Goal: Check status

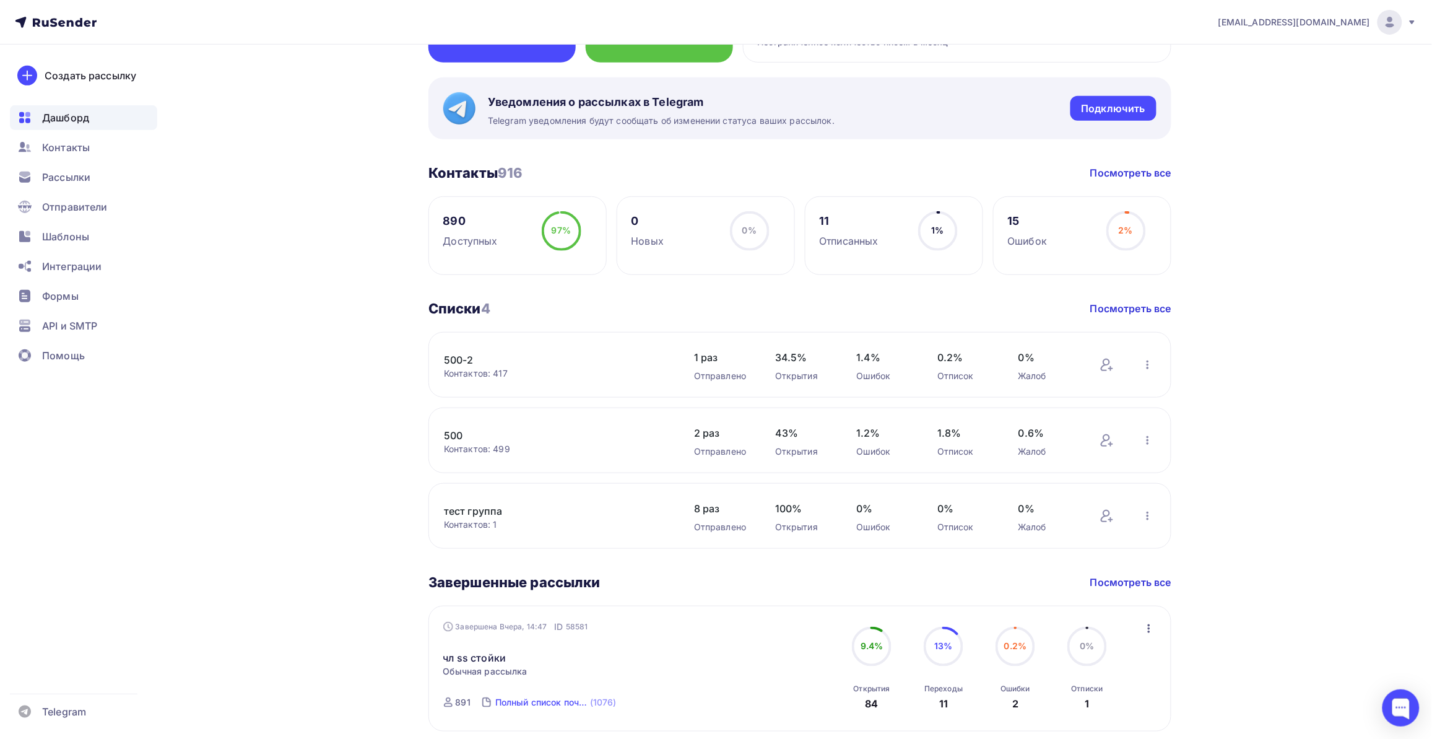
scroll to position [310, 0]
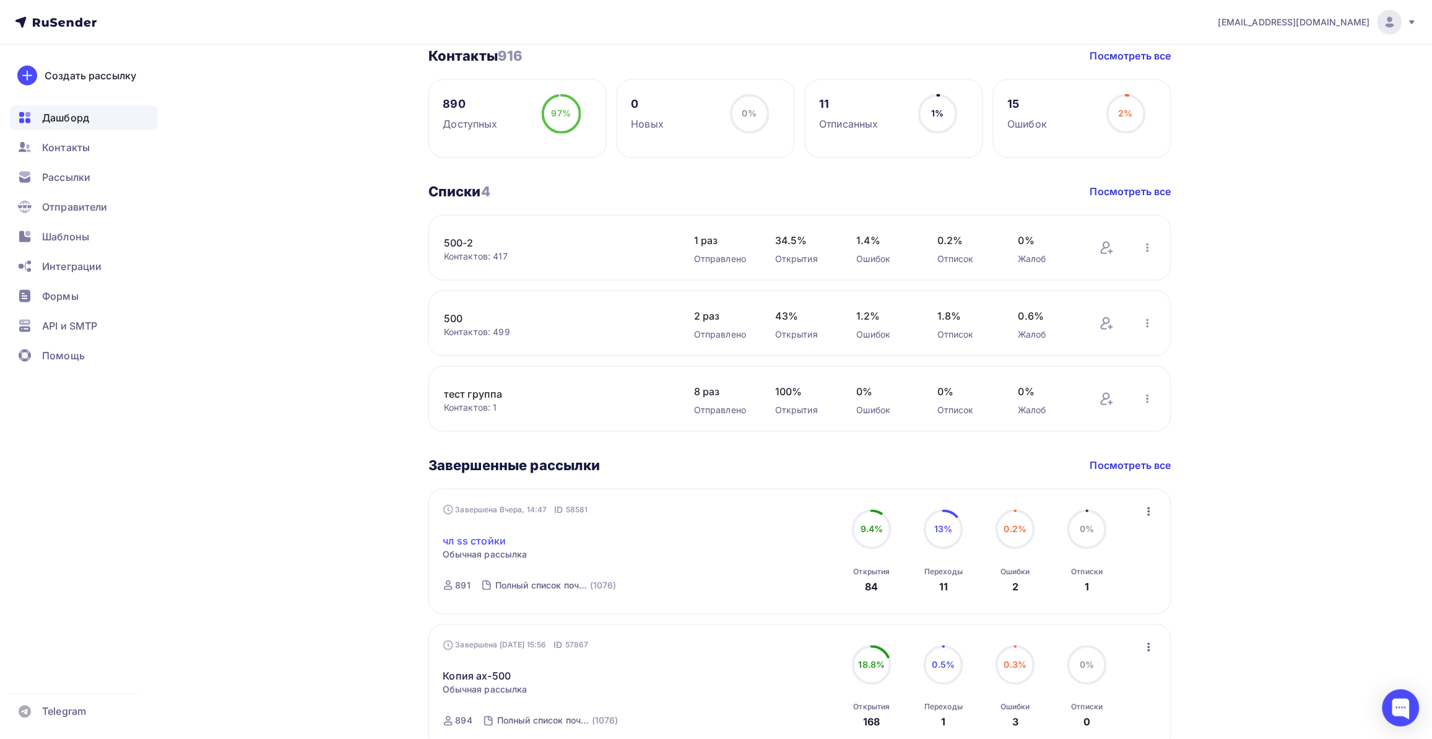
click at [494, 534] on link "чл ss стойки" at bounding box center [474, 540] width 63 height 15
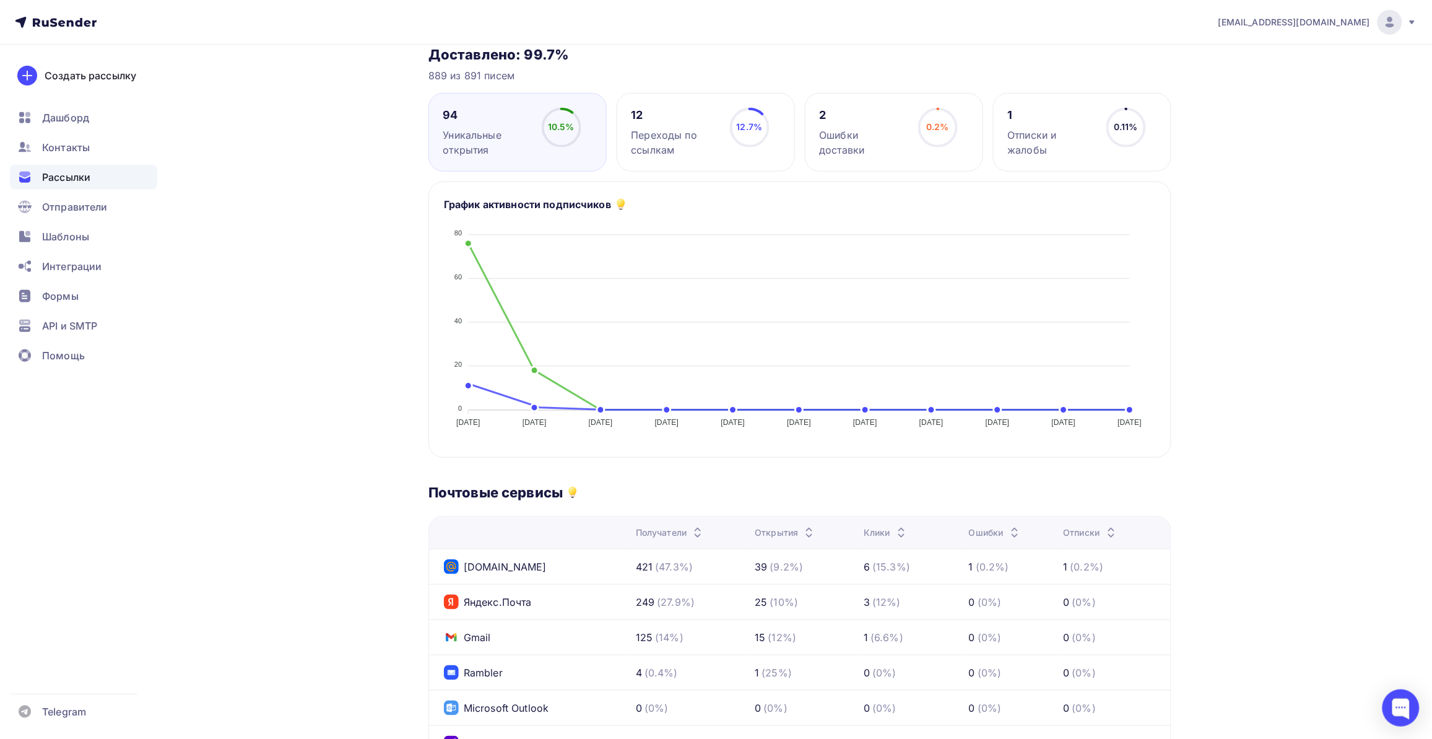
scroll to position [310, 0]
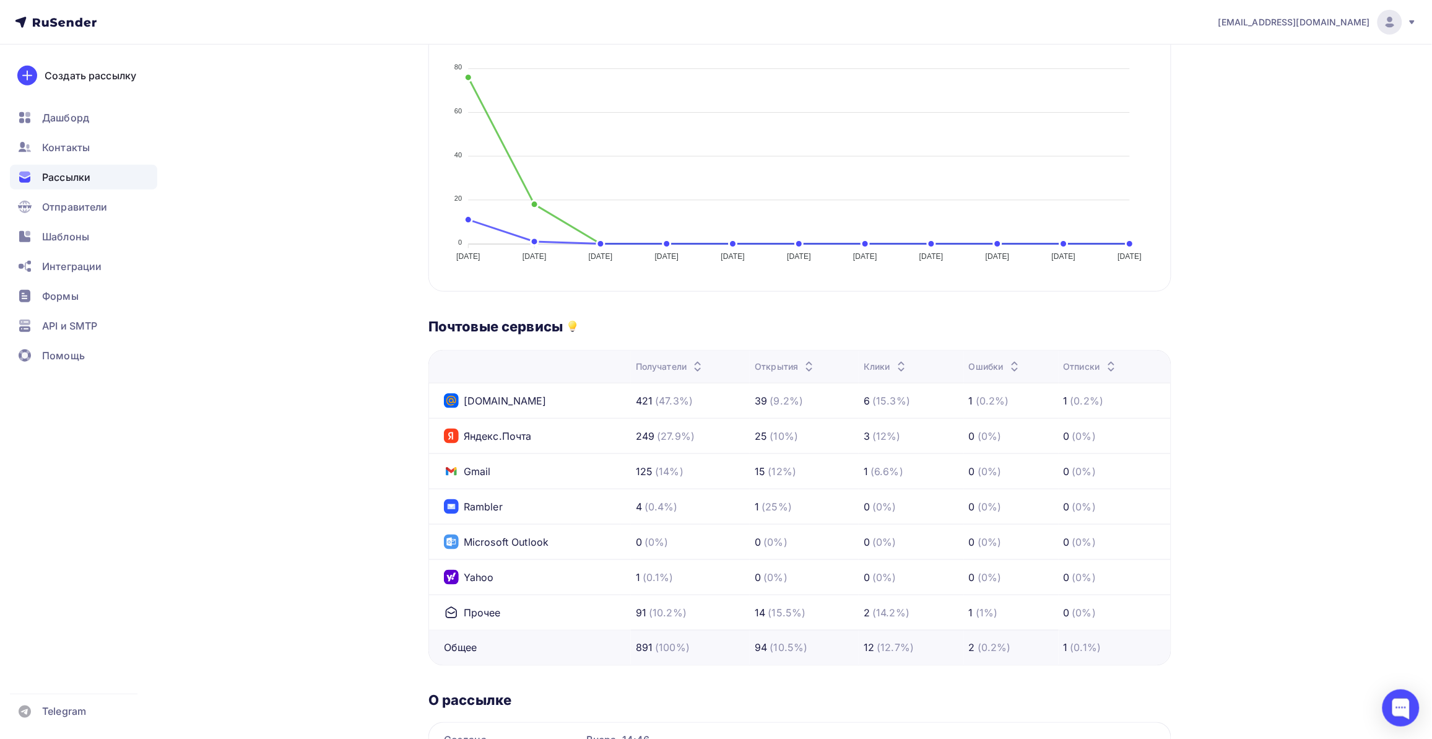
click at [292, 533] on div "Назад чл ss стойки чл ss стойки Завершена #58581 Завершена Вчера, 14:47 Копиров…" at bounding box center [716, 306] width 1015 height 1143
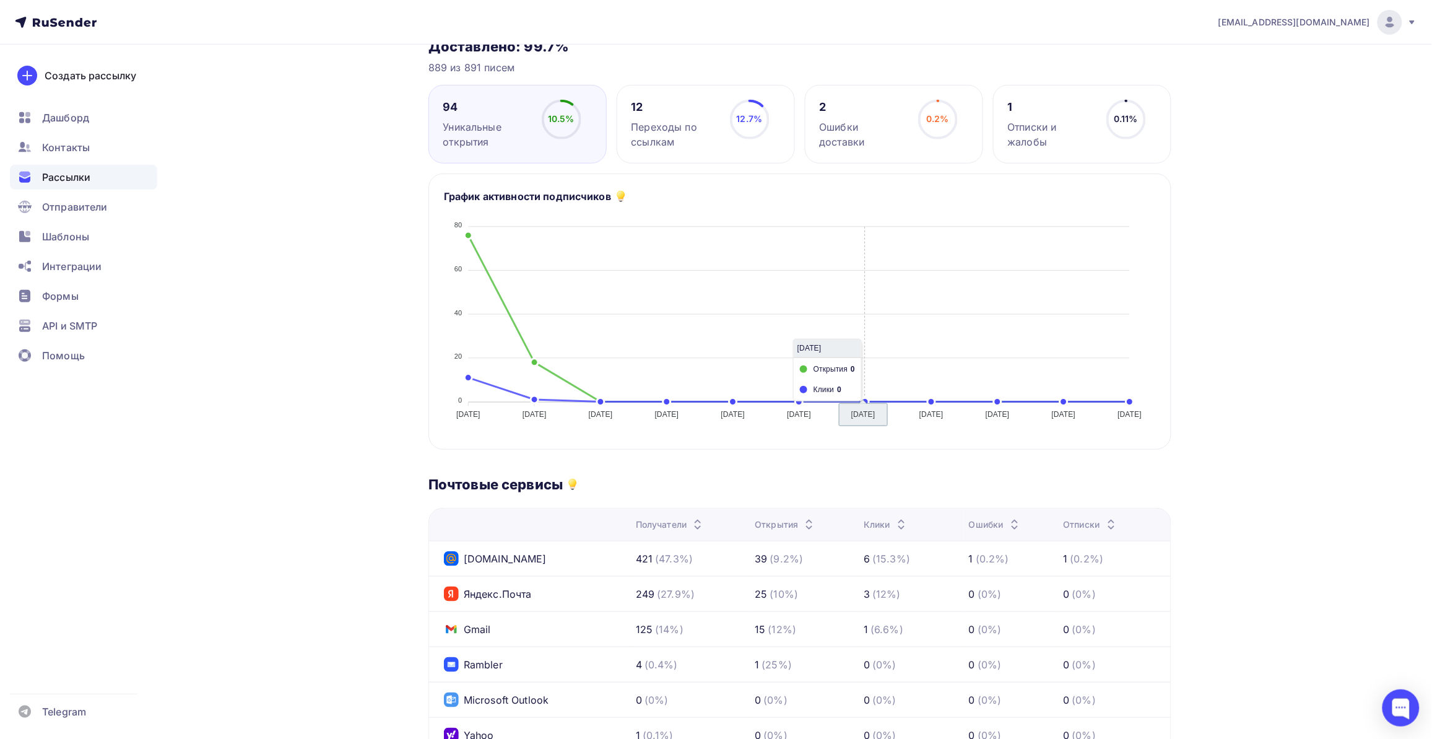
scroll to position [0, 0]
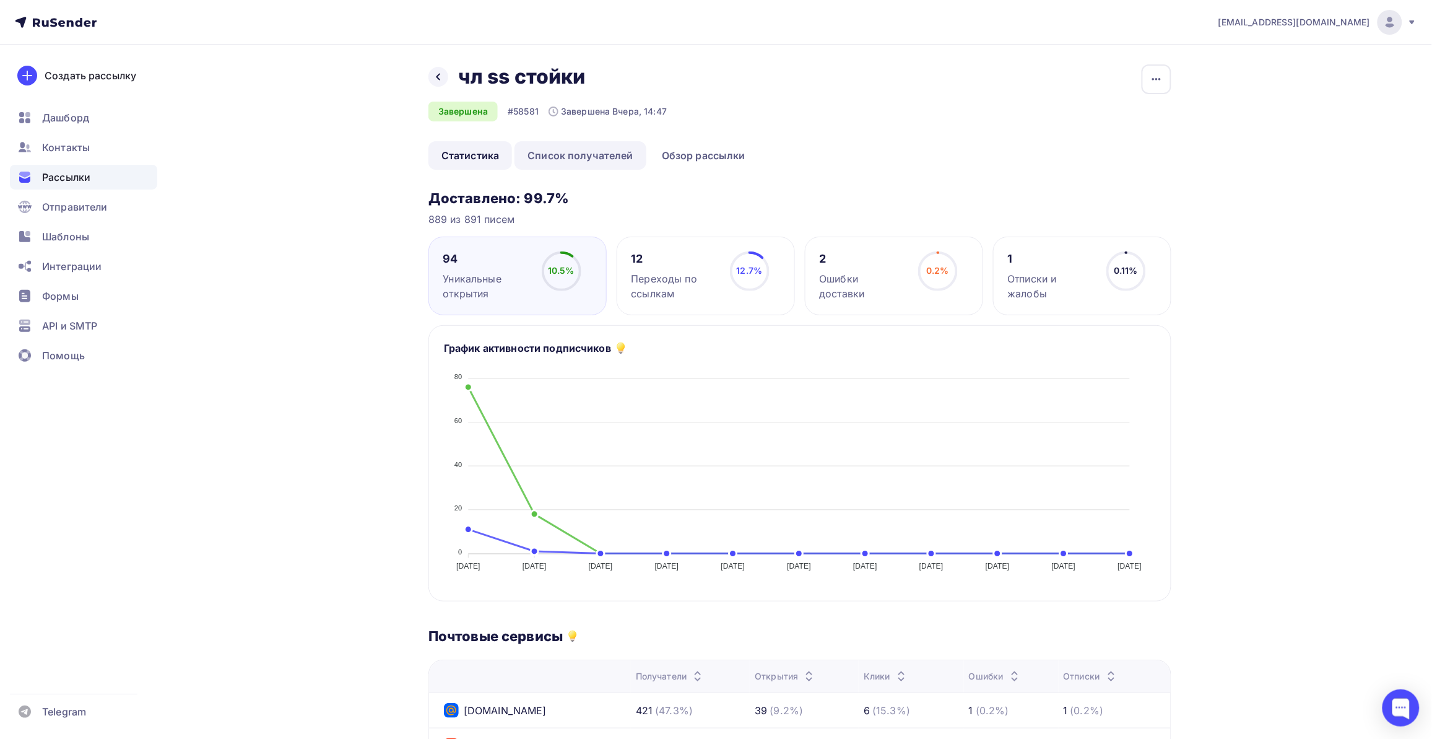
click at [587, 149] on link "Список получателей" at bounding box center [581, 155] width 132 height 28
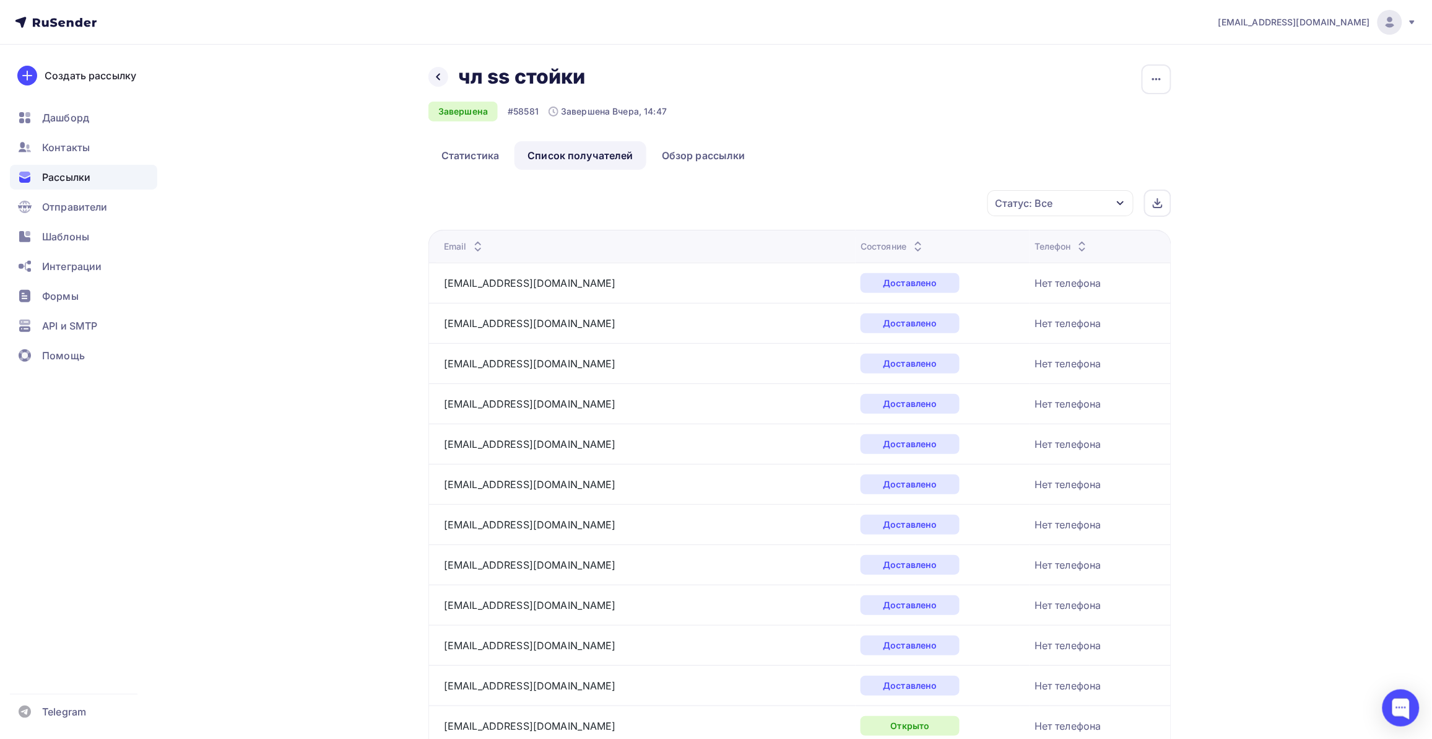
click at [1087, 198] on div "Статус: Все" at bounding box center [1061, 203] width 146 height 26
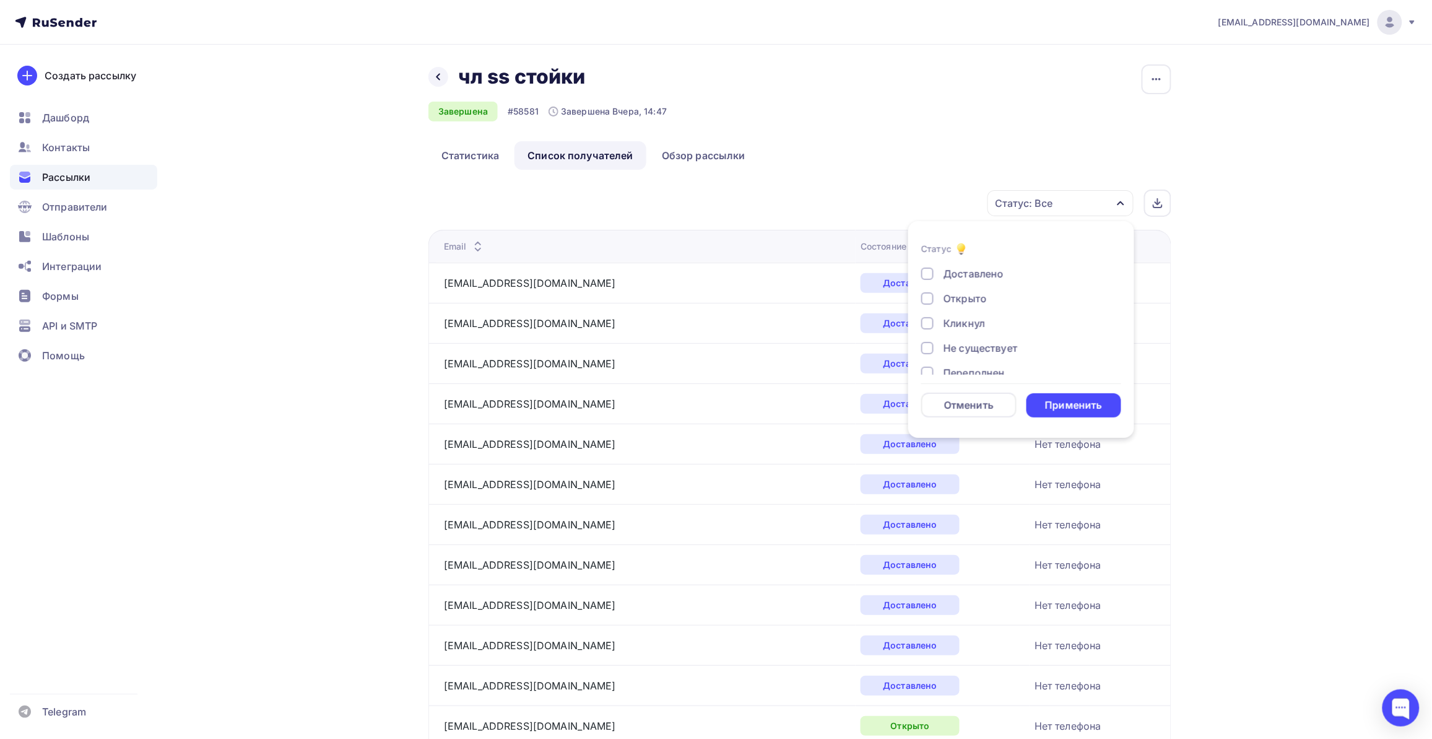
click at [954, 319] on div "Кликнул" at bounding box center [964, 323] width 41 height 15
click at [1076, 409] on div "Применить" at bounding box center [1073, 405] width 57 height 14
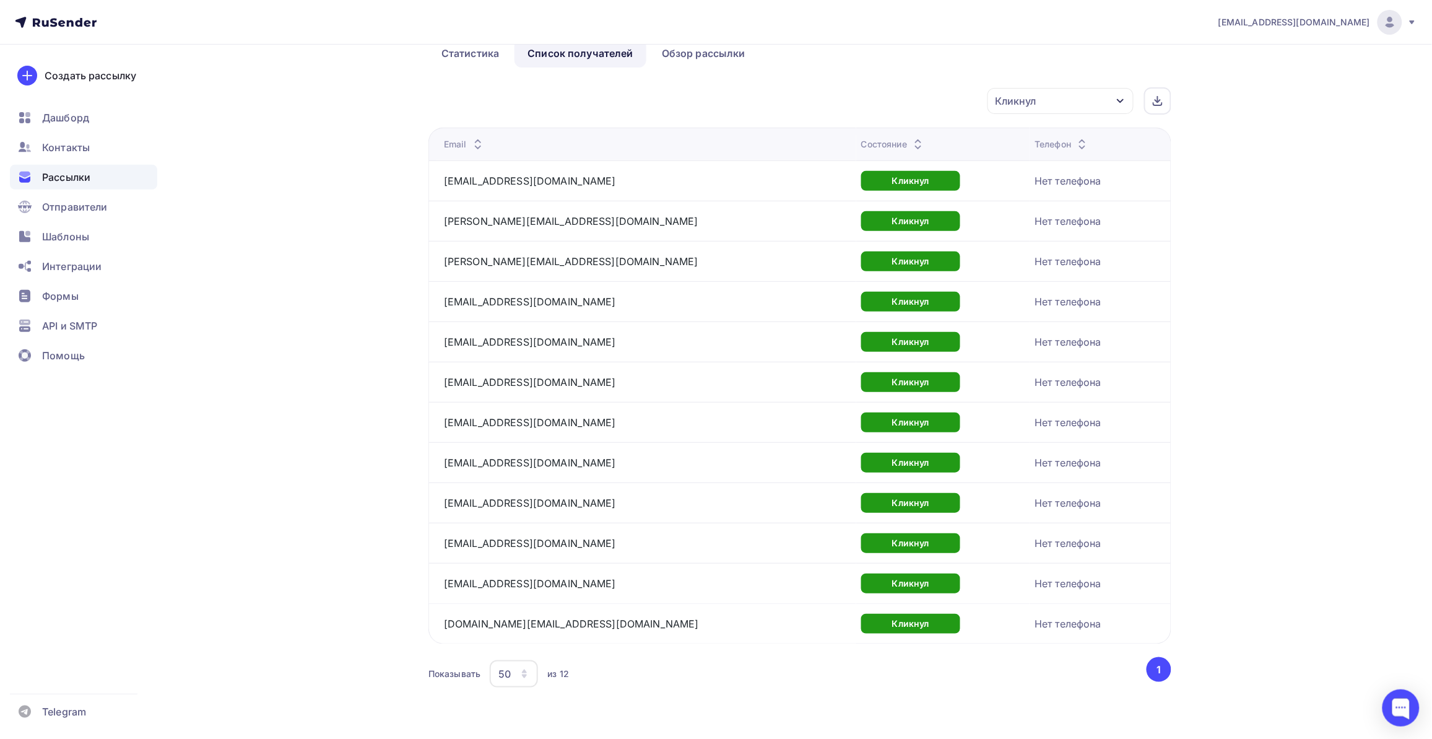
scroll to position [105, 0]
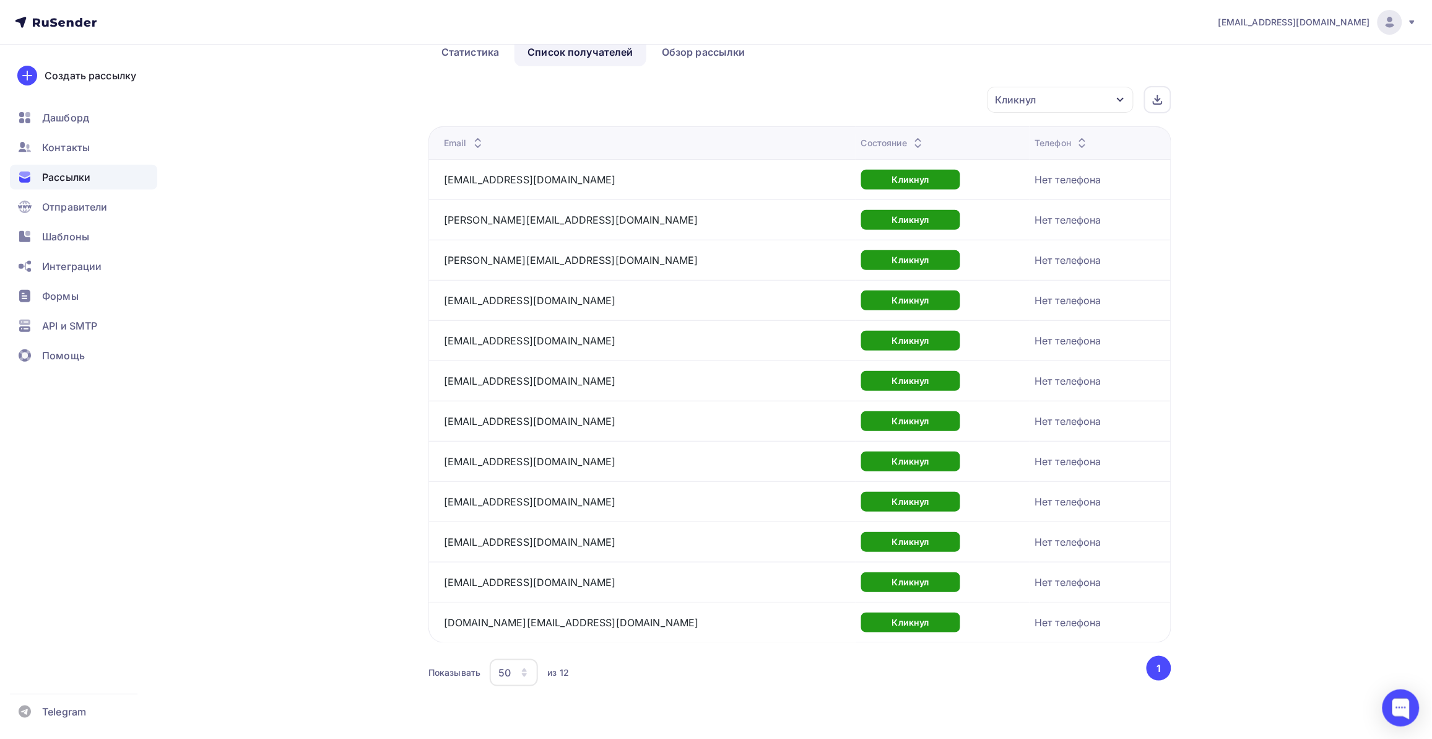
click at [417, 225] on div "Назад чл ss стойки чл ss стойки Завершена #58581 Завершена Вчера, 14:47 Копиров…" at bounding box center [716, 340] width 1015 height 798
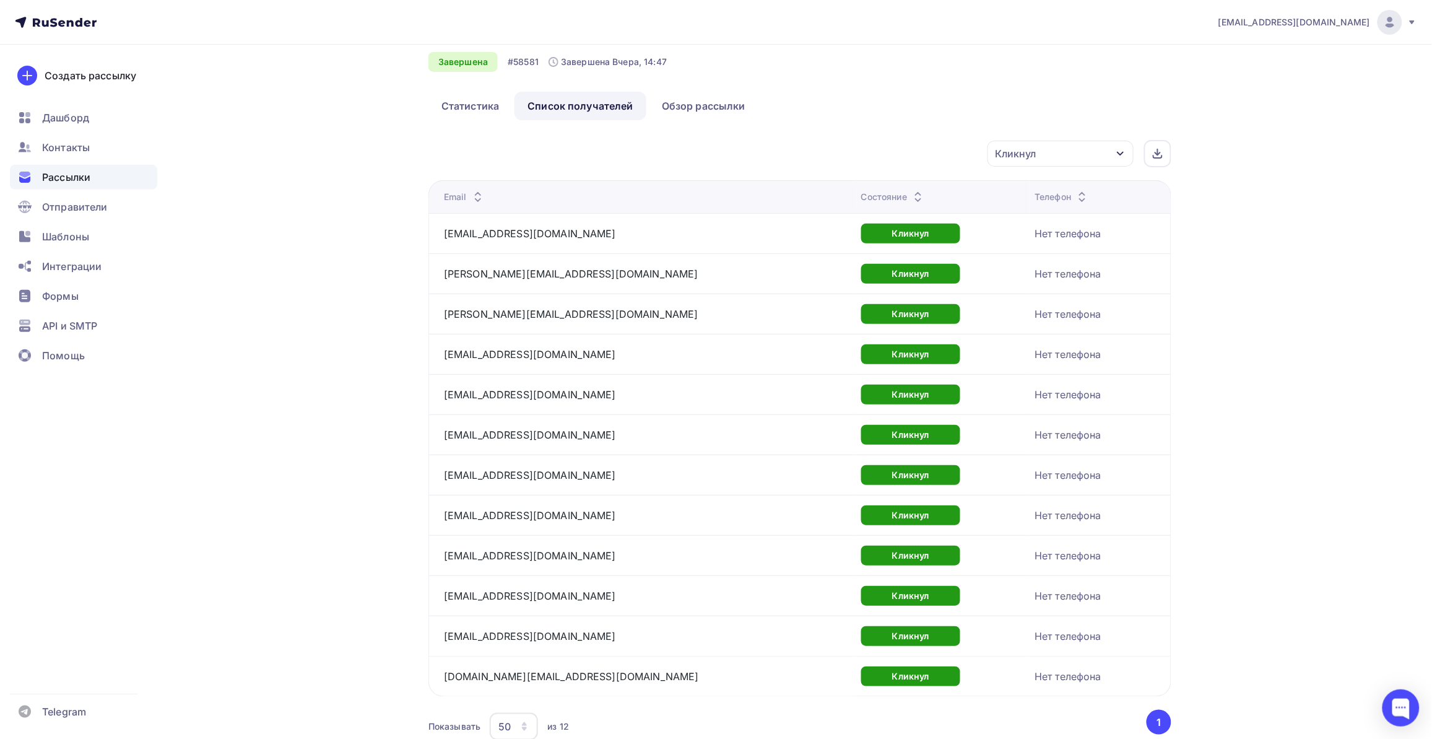
scroll to position [0, 0]
